Goal: Complete application form: Complete application form

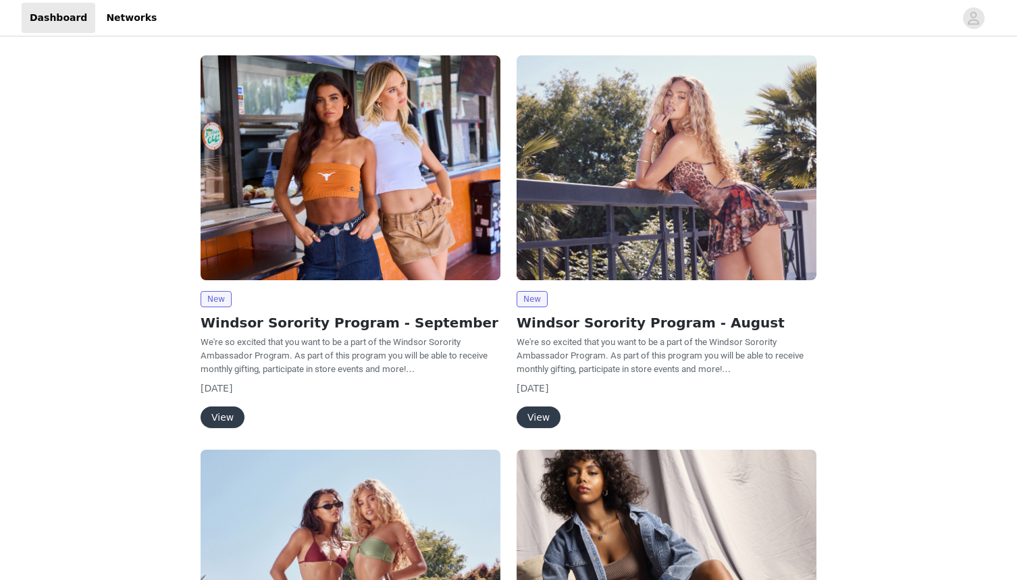
scroll to position [5, 0]
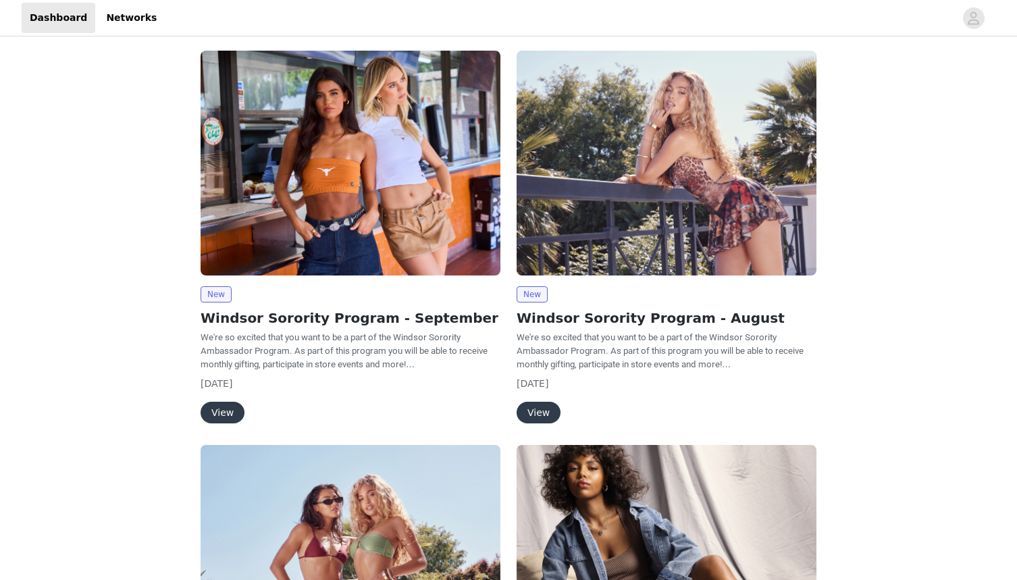
click at [228, 411] on button "View" at bounding box center [223, 413] width 44 height 22
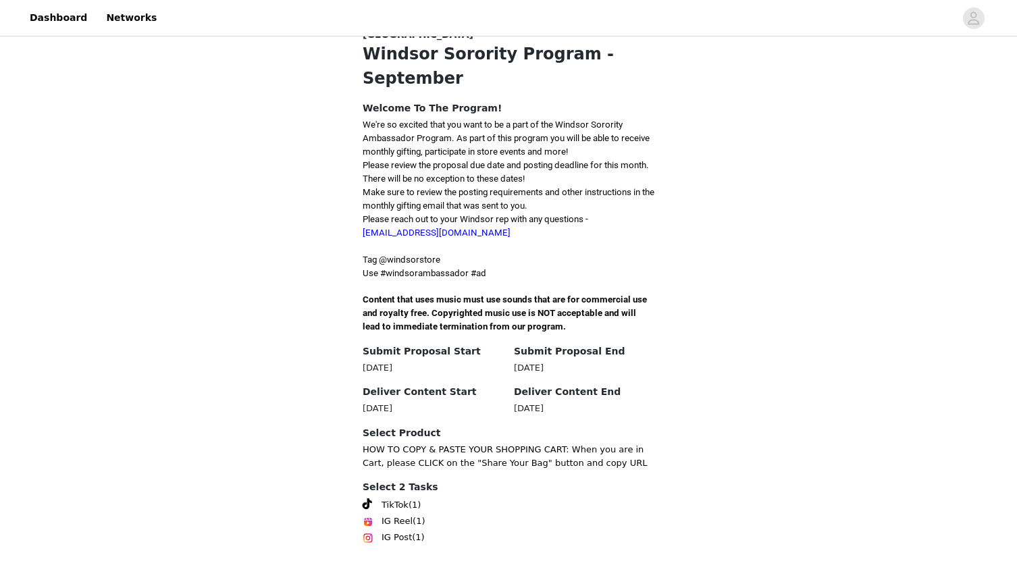
scroll to position [312, 0]
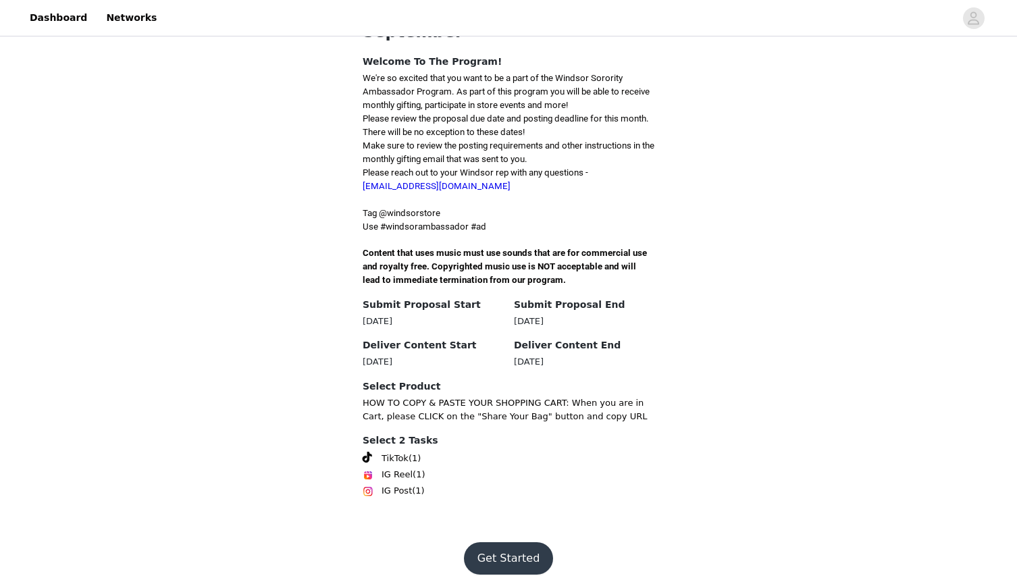
click at [500, 544] on button "Get Started" at bounding box center [509, 558] width 90 height 32
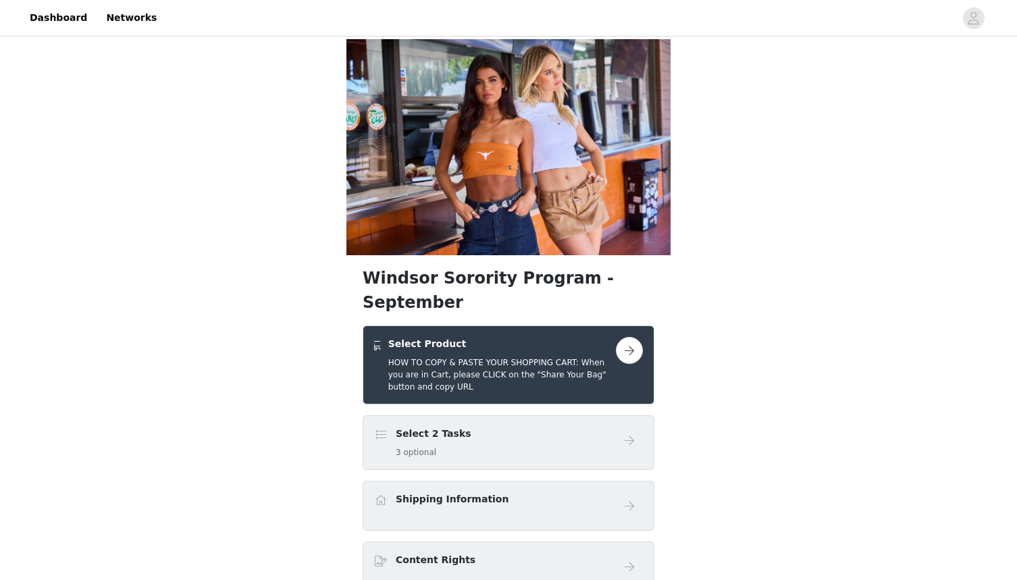
click at [626, 337] on button "button" at bounding box center [629, 350] width 27 height 27
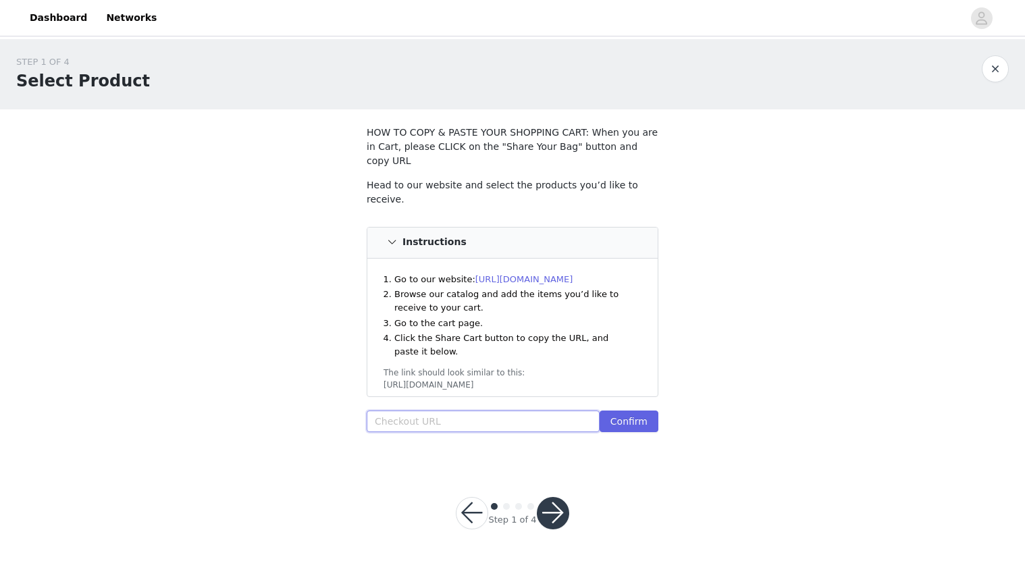
click at [409, 410] on input "text" at bounding box center [483, 421] width 233 height 22
paste input "[URL][DOMAIN_NAME]"
type input "[URL][DOMAIN_NAME]"
click at [634, 410] on button "Confirm" at bounding box center [629, 421] width 59 height 22
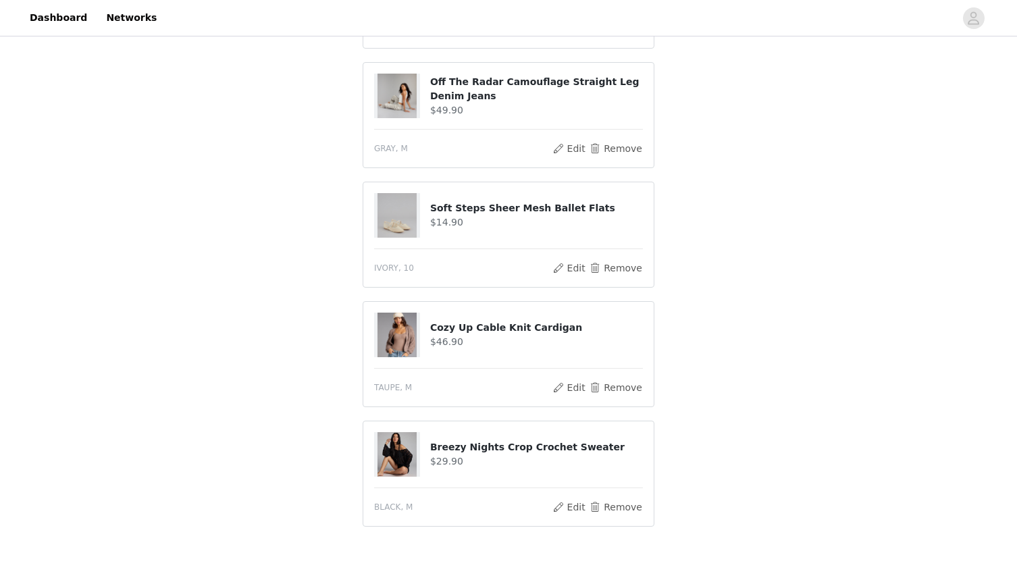
scroll to position [552, 0]
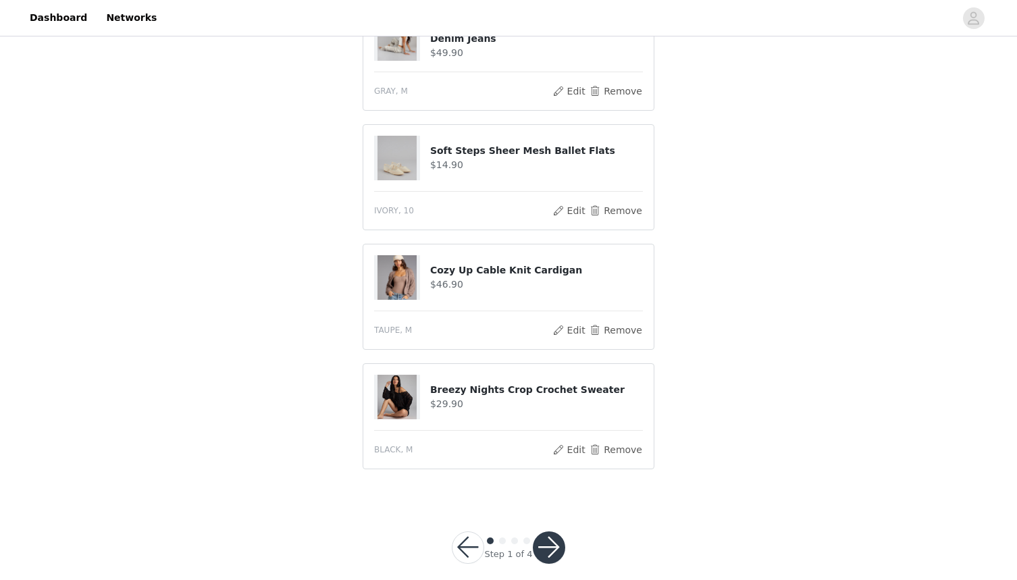
click at [544, 531] on button "button" at bounding box center [549, 547] width 32 height 32
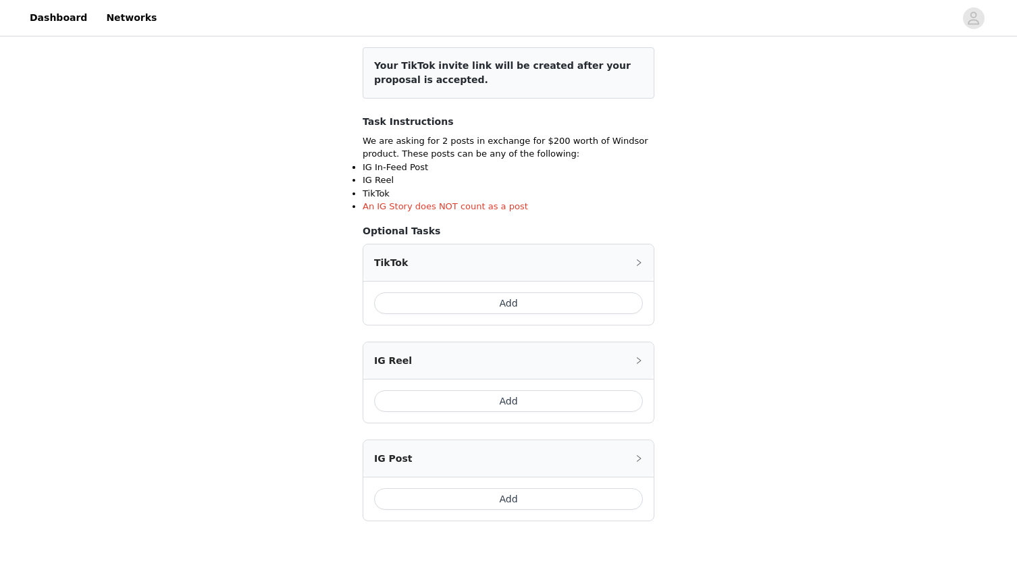
scroll to position [167, 0]
click at [523, 294] on button "Add" at bounding box center [508, 301] width 269 height 22
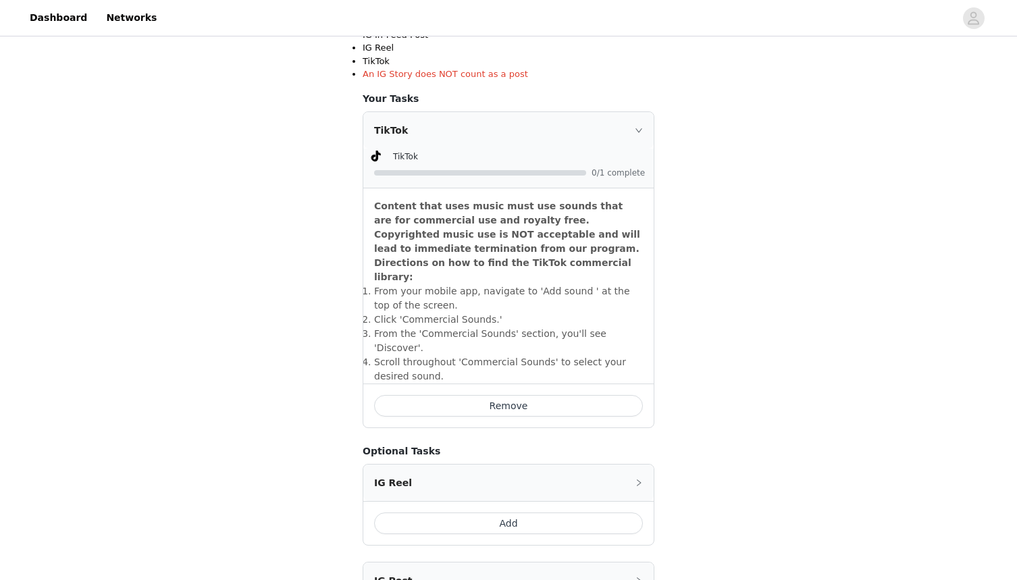
scroll to position [305, 0]
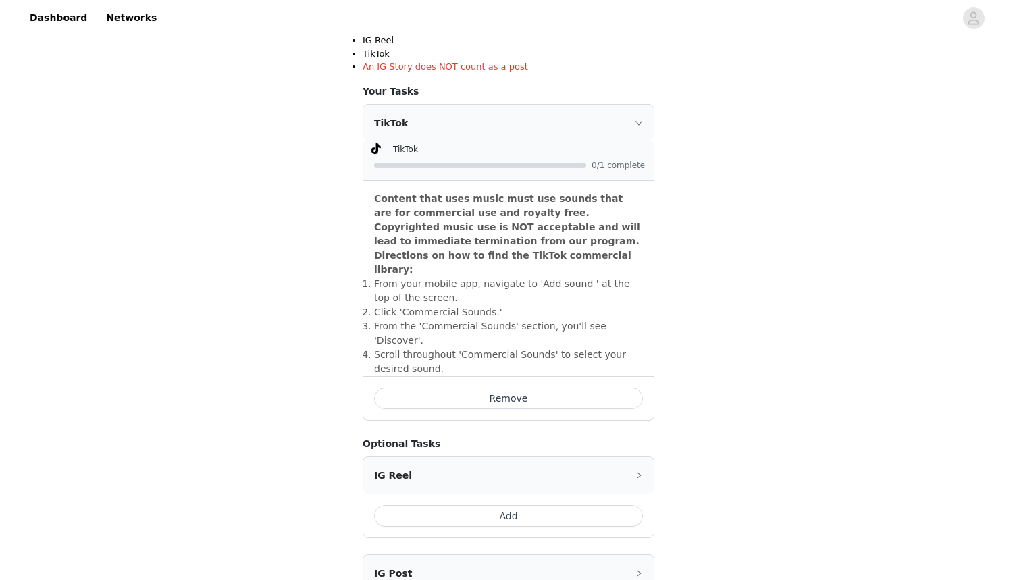
click at [477, 137] on div "TikTok" at bounding box center [508, 123] width 290 height 36
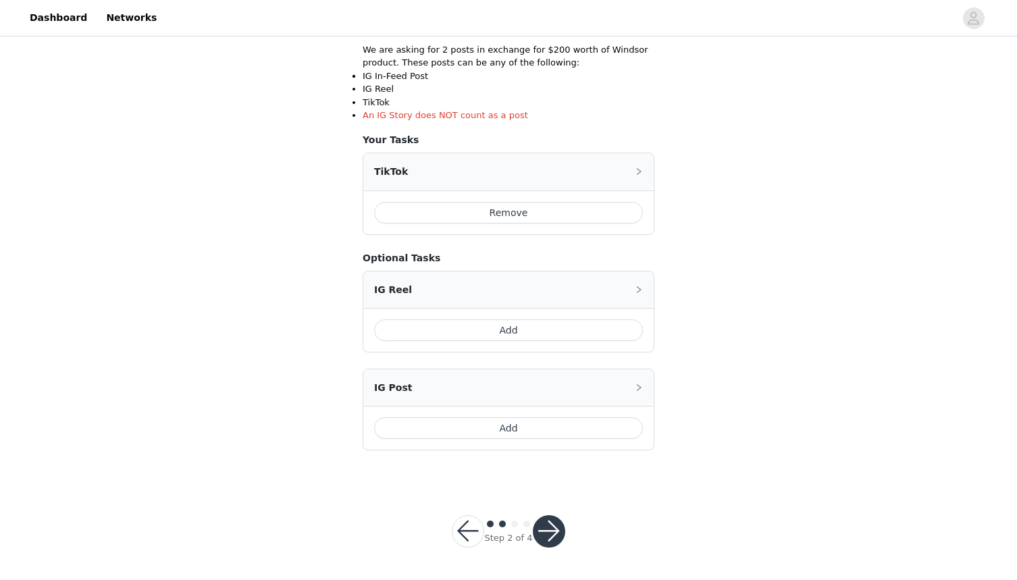
scroll to position [255, 0]
click at [548, 525] on button "button" at bounding box center [549, 532] width 32 height 32
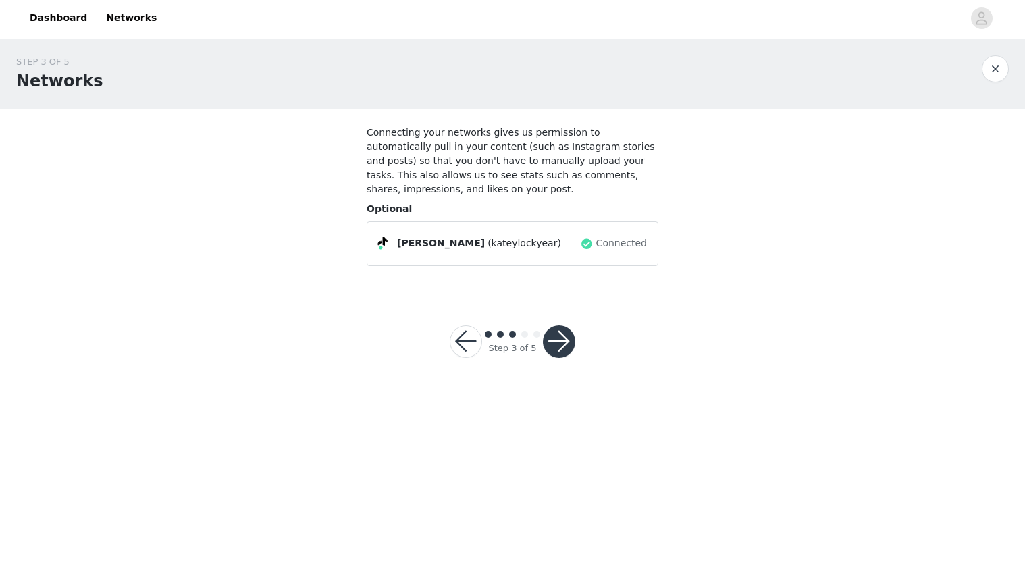
click at [551, 342] on button "button" at bounding box center [559, 341] width 32 height 32
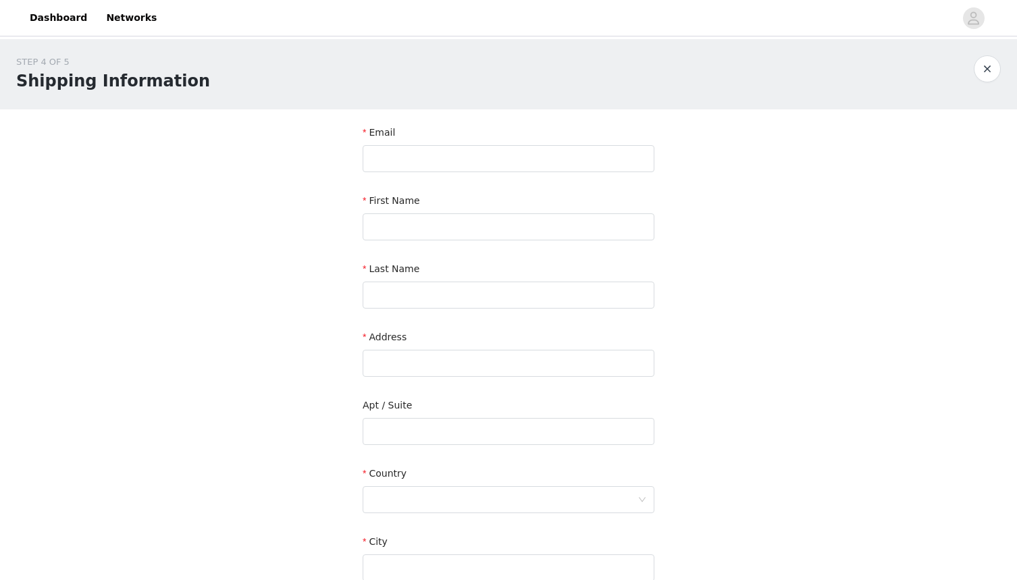
click at [451, 176] on div "Email" at bounding box center [509, 152] width 292 height 52
click at [447, 151] on input "text" at bounding box center [509, 158] width 292 height 27
type input "[EMAIL_ADDRESS][DOMAIN_NAME]"
type input "katey"
type input "[PERSON_NAME]"
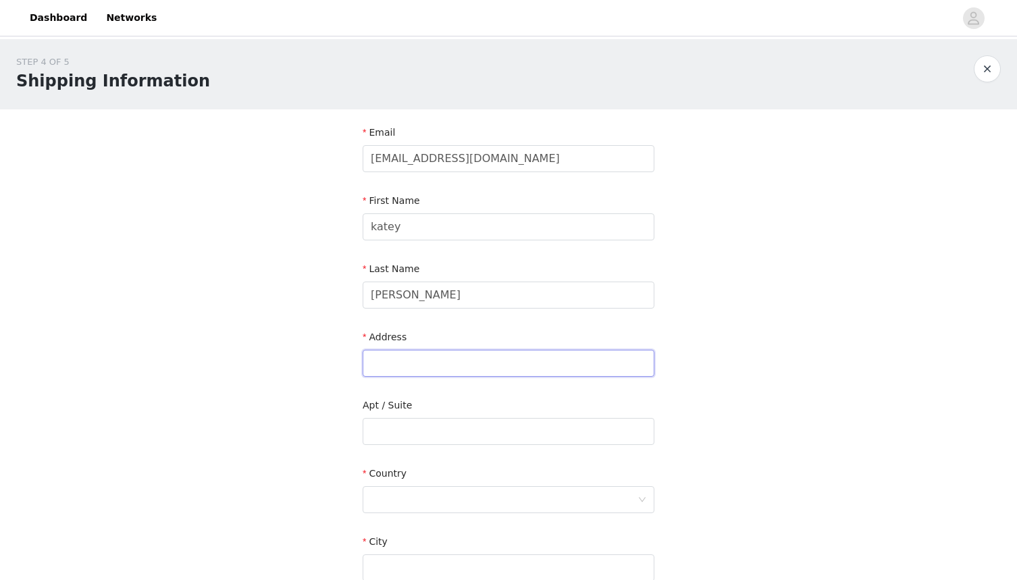
type input "[STREET_ADDRESS]"
type input "Tempe"
type input "85282"
drag, startPoint x: 469, startPoint y: 361, endPoint x: 562, endPoint y: 360, distance: 93.2
click at [562, 360] on input "[STREET_ADDRESS]" at bounding box center [509, 363] width 292 height 27
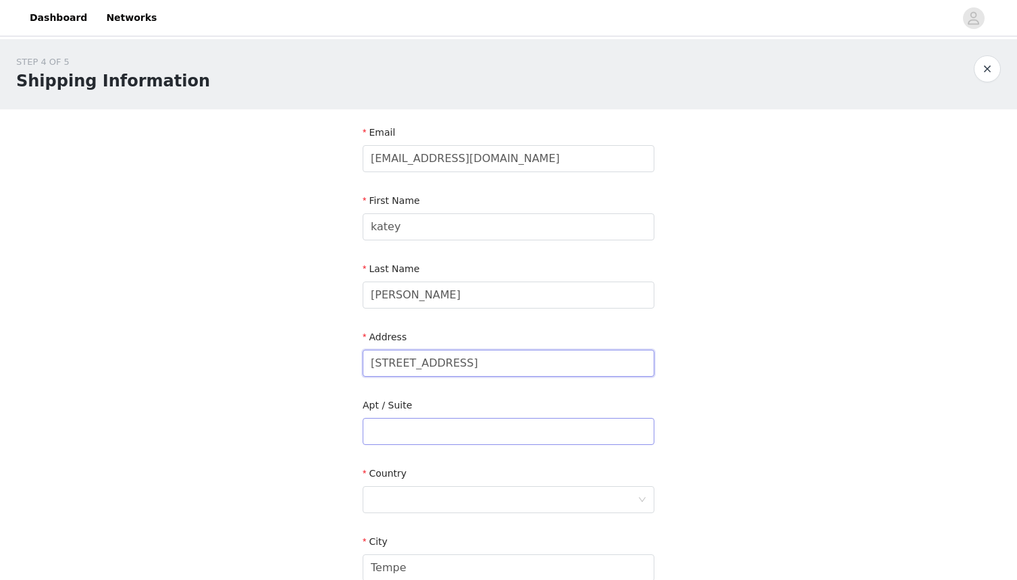
type input "[STREET_ADDRESS]"
click at [367, 425] on input "text" at bounding box center [509, 431] width 292 height 27
paste input "HAV2997"
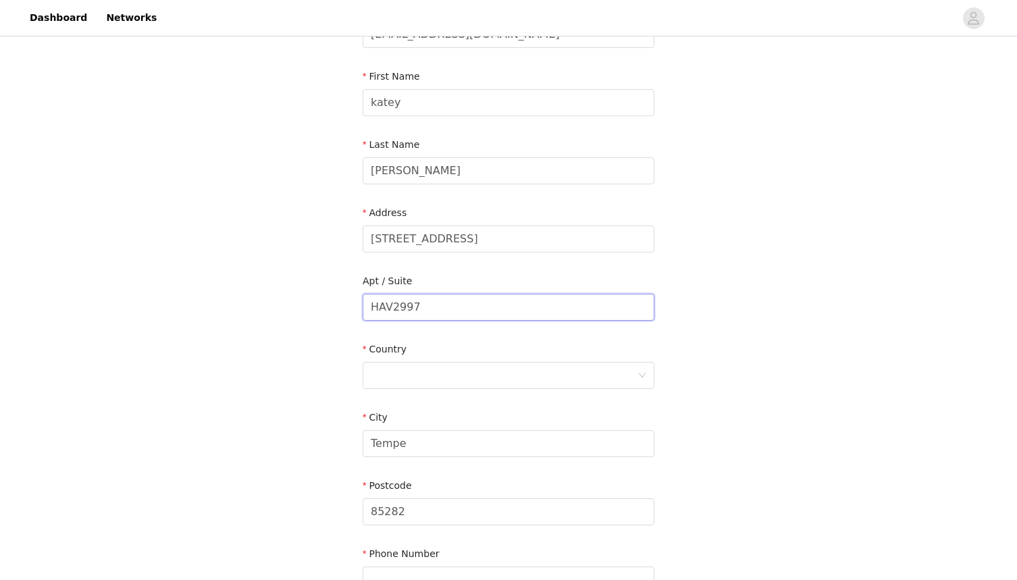
scroll to position [140, 0]
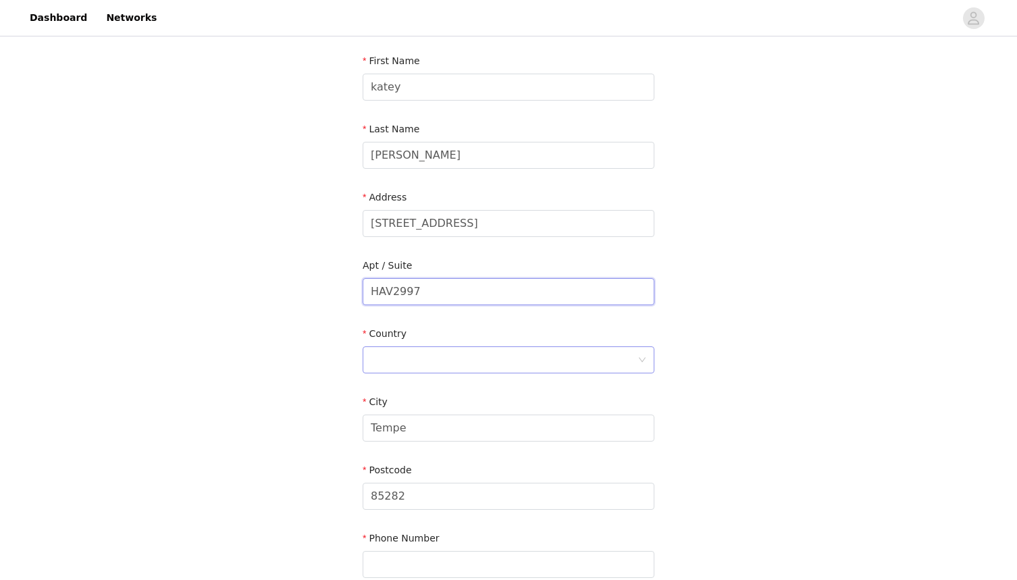
type input "HAV2997"
click at [475, 351] on div at bounding box center [504, 360] width 267 height 26
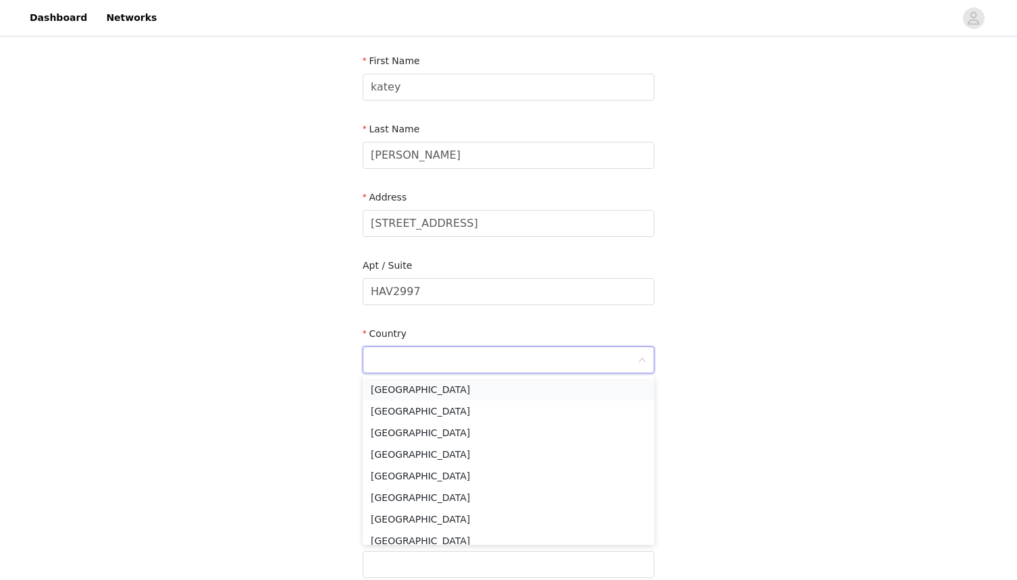
click at [406, 388] on li "[GEOGRAPHIC_DATA]" at bounding box center [509, 390] width 292 height 22
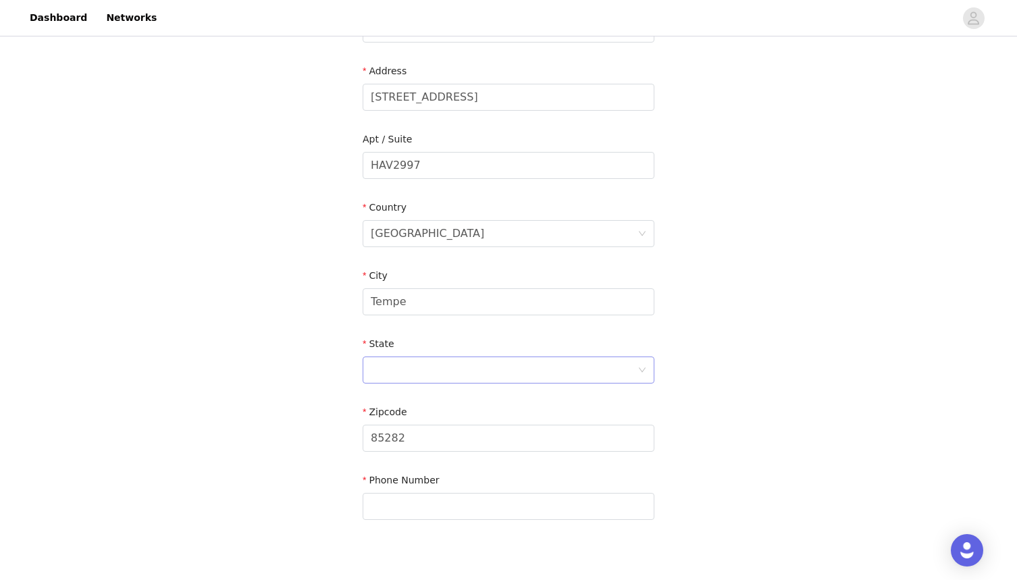
scroll to position [267, 0]
click at [427, 359] on div at bounding box center [504, 369] width 267 height 26
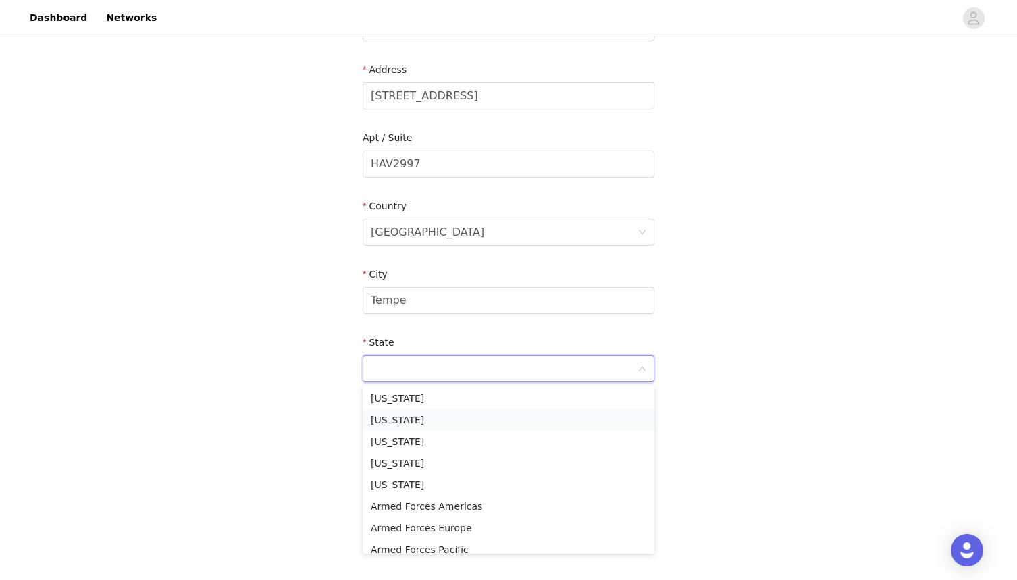
type input "[US_STATE]"
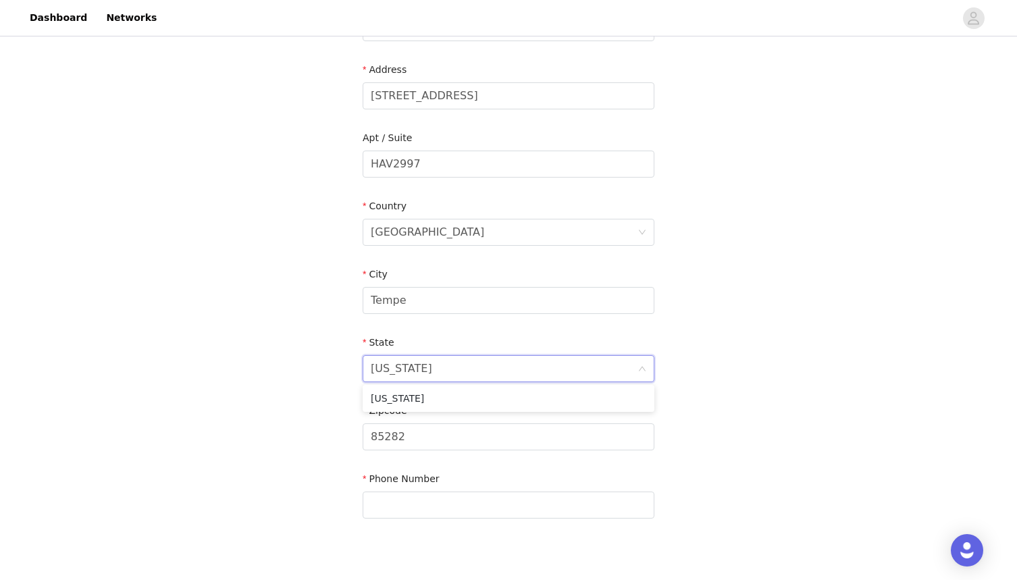
click at [312, 430] on div "STEP 4 OF 5 Shipping Information Email [EMAIL_ADDRESS][DOMAIN_NAME] First Name …" at bounding box center [508, 164] width 1017 height 785
click at [408, 506] on input "text" at bounding box center [509, 505] width 292 height 27
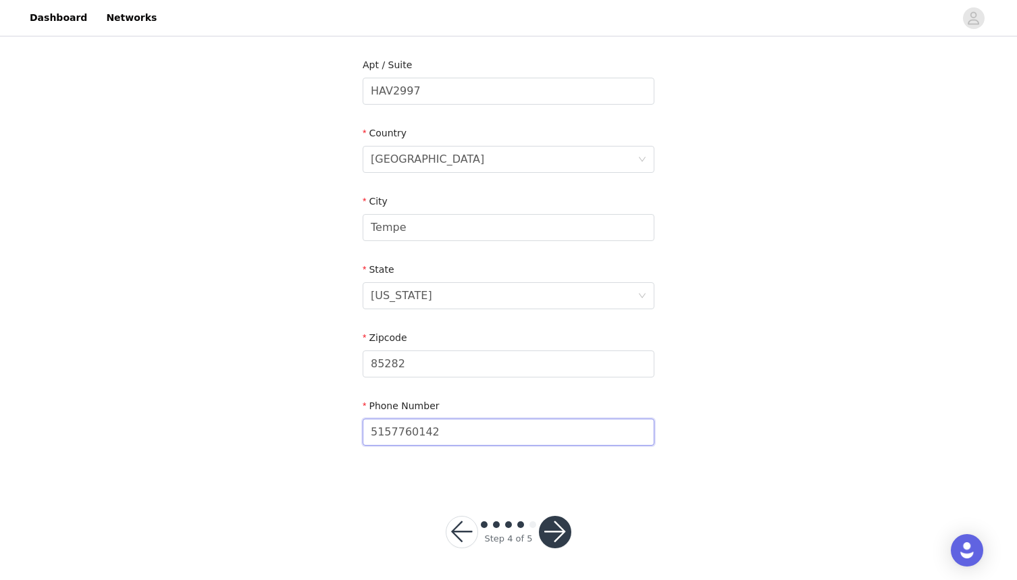
scroll to position [340, 0]
type input "5157760142"
click at [557, 530] on button "button" at bounding box center [555, 532] width 32 height 32
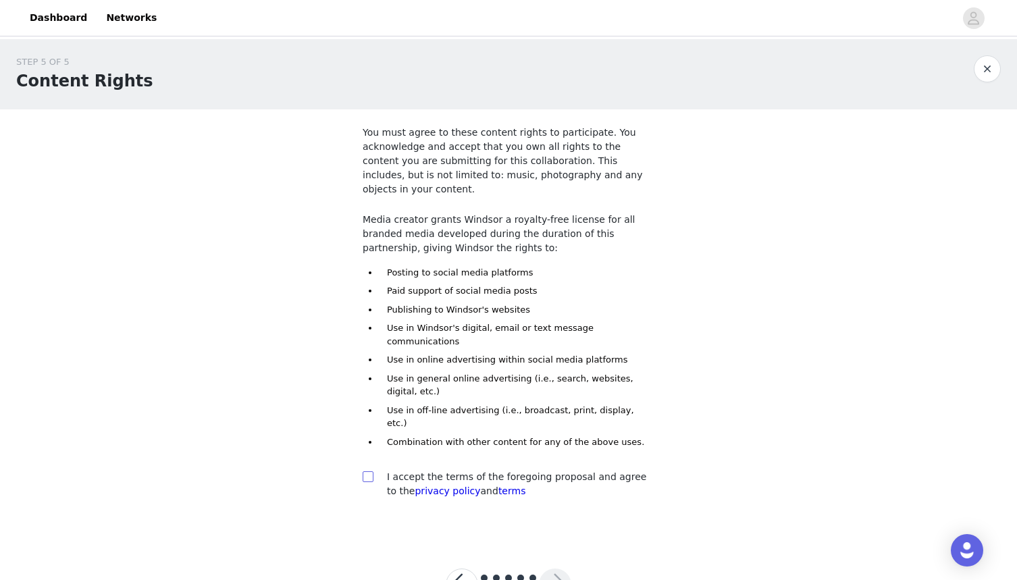
click at [367, 471] on input "checkbox" at bounding box center [367, 475] width 9 height 9
checkbox input "true"
click at [539, 568] on button "button" at bounding box center [555, 584] width 32 height 32
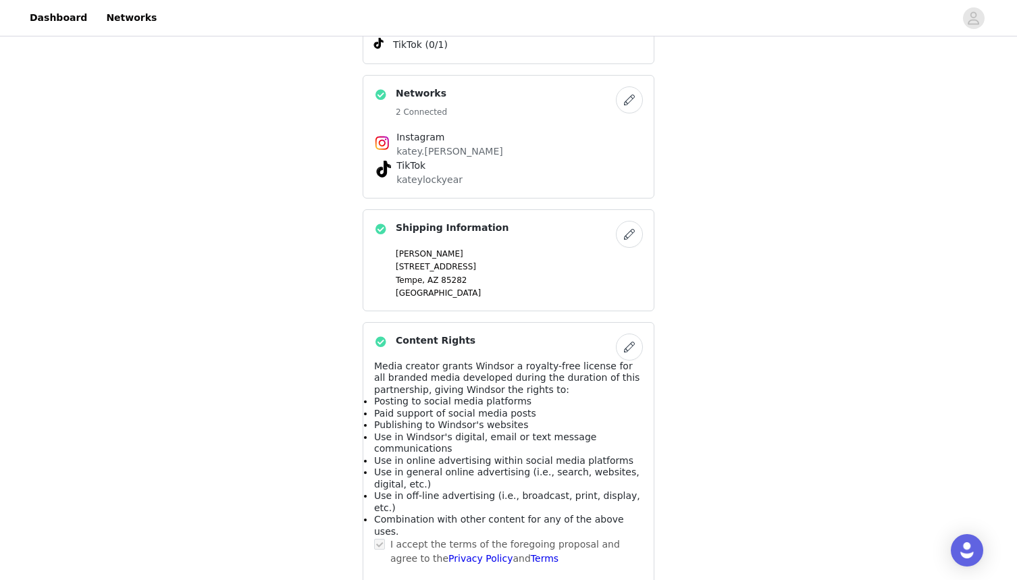
scroll to position [755, 0]
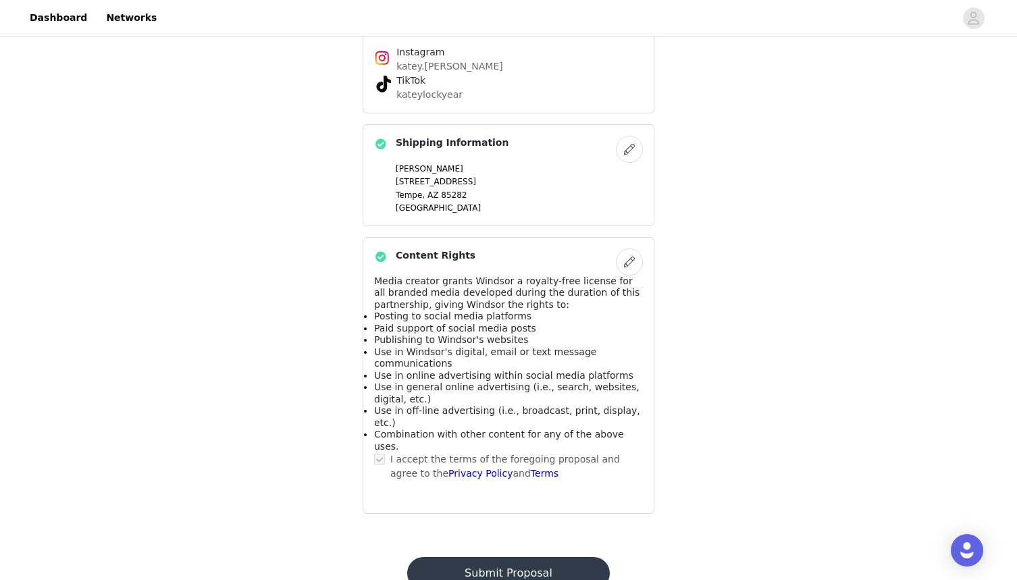
click at [508, 557] on button "Submit Proposal" at bounding box center [508, 573] width 202 height 32
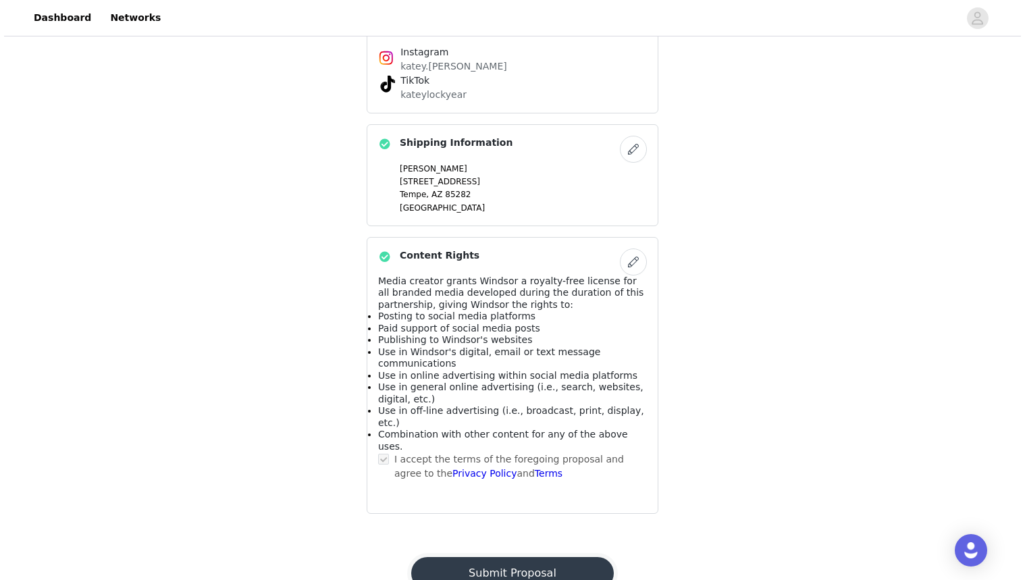
scroll to position [0, 0]
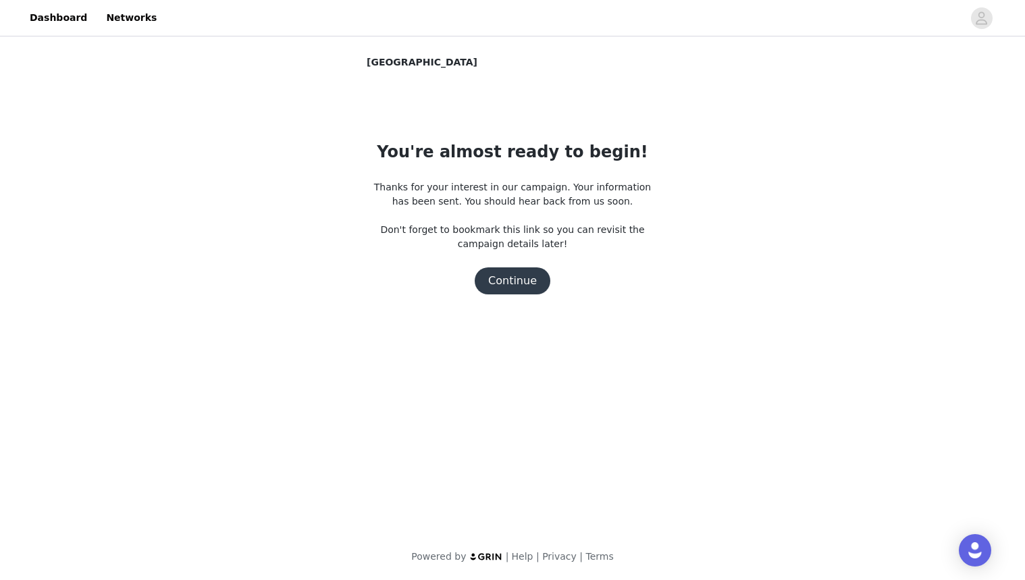
click at [510, 285] on button "Continue" at bounding box center [513, 280] width 76 height 27
